Goal: Find specific page/section: Find specific page/section

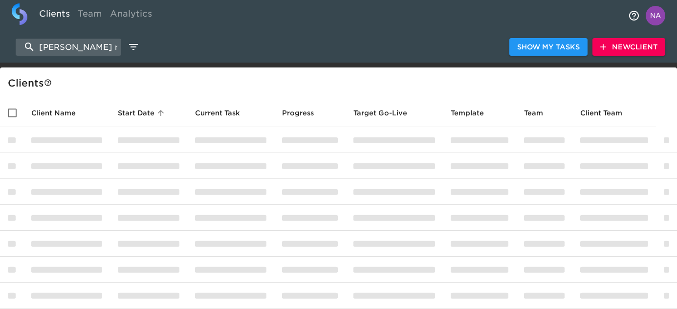
select select "10"
click at [79, 46] on input "[PERSON_NAME] nissan" at bounding box center [69, 47] width 106 height 17
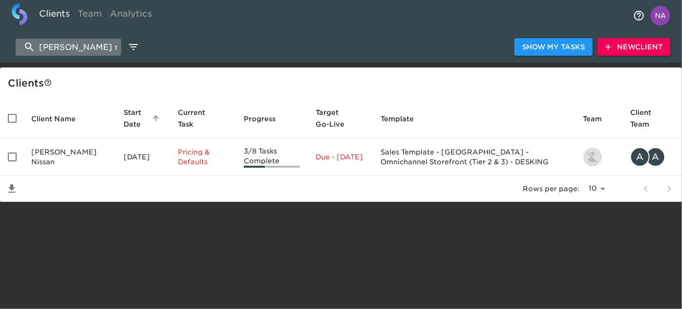
click at [79, 46] on input "[PERSON_NAME] nissan" at bounding box center [69, 47] width 106 height 17
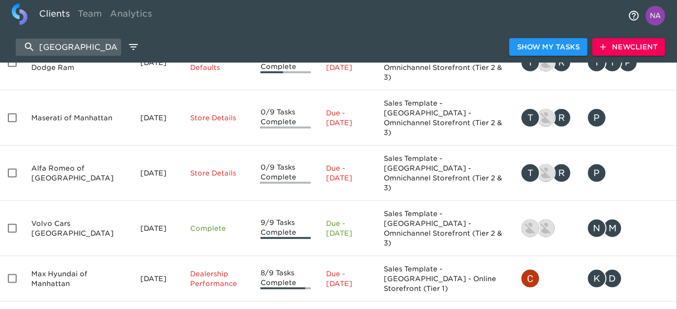
scroll to position [293, 0]
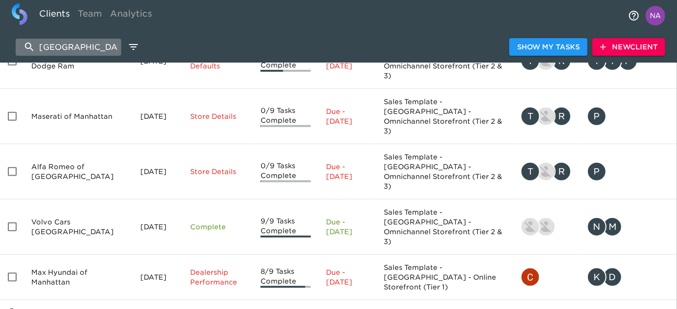
click at [107, 44] on input "[GEOGRAPHIC_DATA]" at bounding box center [69, 47] width 106 height 17
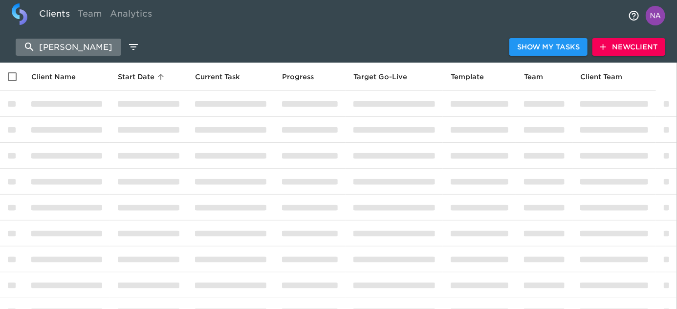
scroll to position [133, 0]
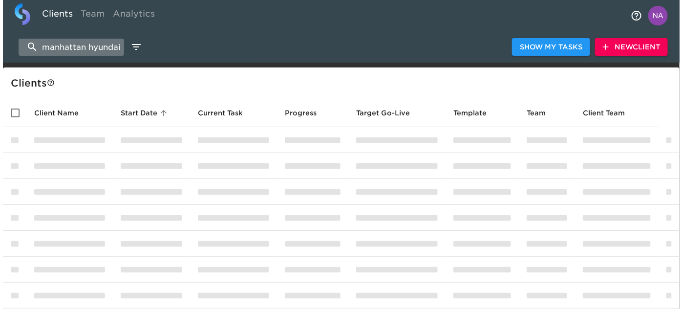
scroll to position [0, 1]
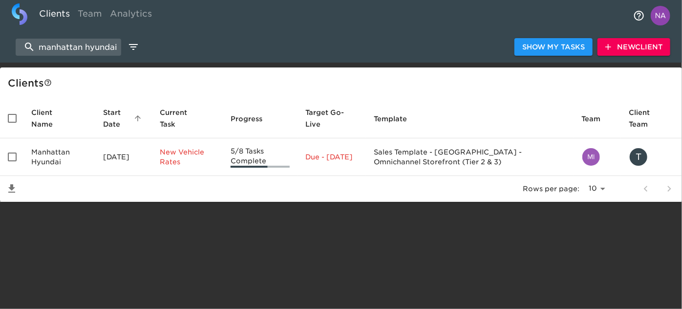
type input "manhattan hyundai"
